Goal: Check status: Check status

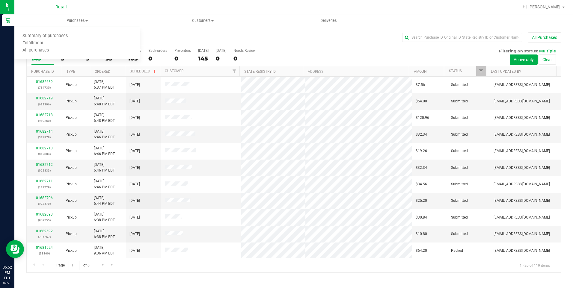
click at [178, 32] on div "Purchase Summary: Retail All Purchases" at bounding box center [293, 38] width 535 height 13
click at [87, 58] on div "9" at bounding box center [92, 58] width 12 height 7
click at [0, 0] on input "In Store 9" at bounding box center [0, 0] width 0 height 0
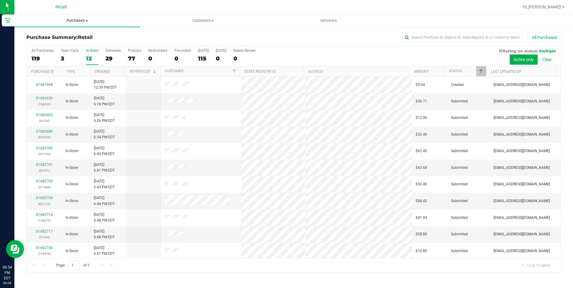
click at [77, 21] on span "Purchases" at bounding box center [77, 20] width 126 height 5
click at [33, 49] on span "All purchases" at bounding box center [35, 50] width 43 height 5
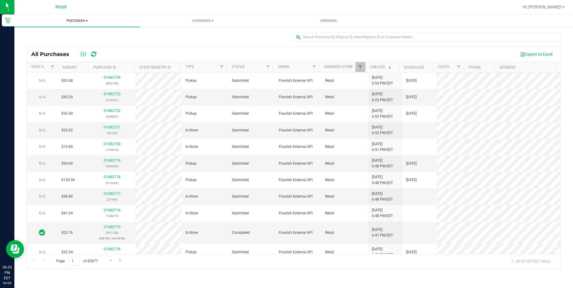
click at [79, 22] on span "Purchases" at bounding box center [77, 20] width 126 height 5
click at [66, 37] on span "Summary of purchases" at bounding box center [44, 36] width 61 height 5
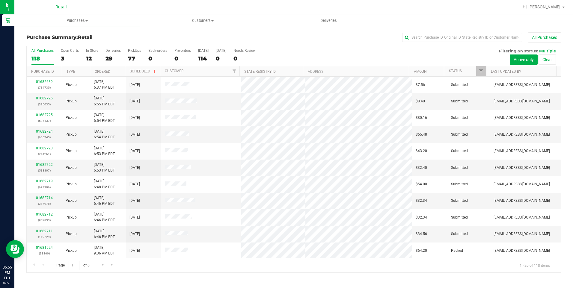
click at [425, 68] on th "Amount" at bounding box center [426, 71] width 35 height 10
